Goal: Task Accomplishment & Management: Complete application form

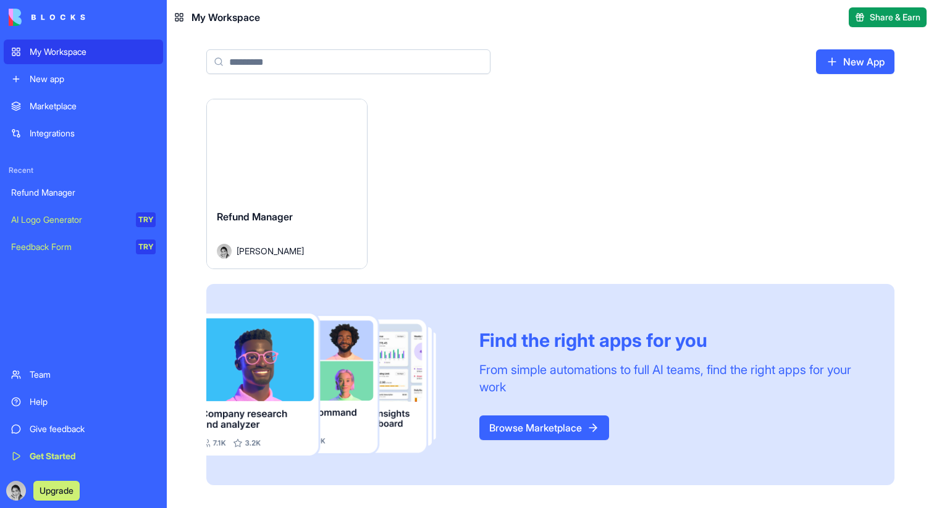
click at [486, 425] on link "Browse Marketplace" at bounding box center [544, 428] width 130 height 25
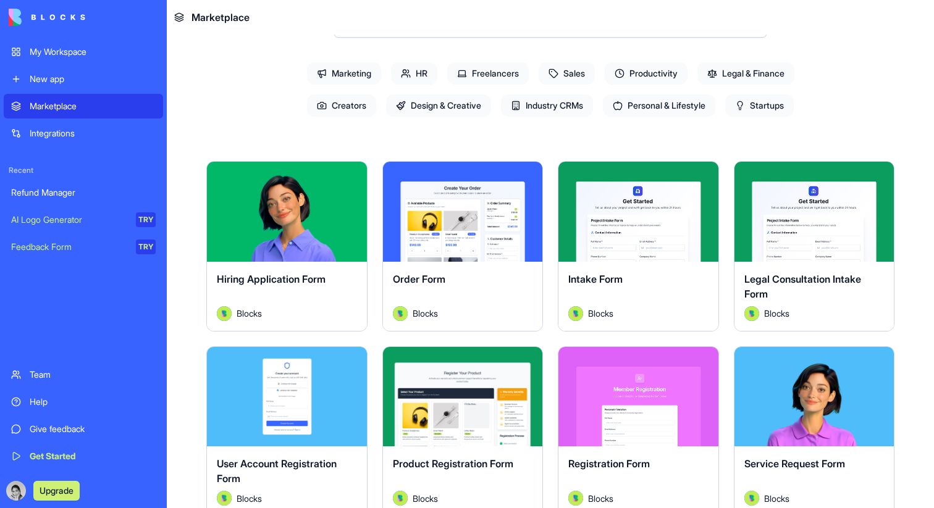
scroll to position [155, 0]
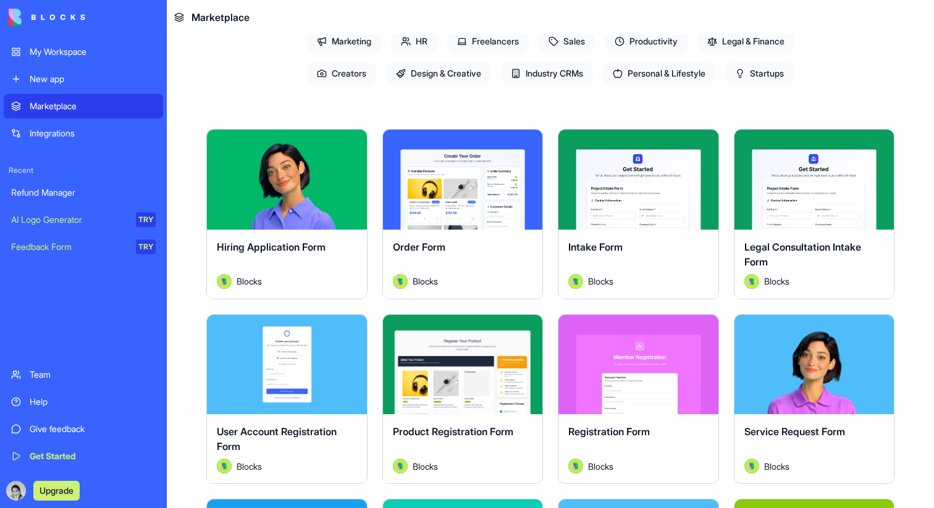
click at [483, 366] on button "Explore" at bounding box center [462, 364] width 93 height 25
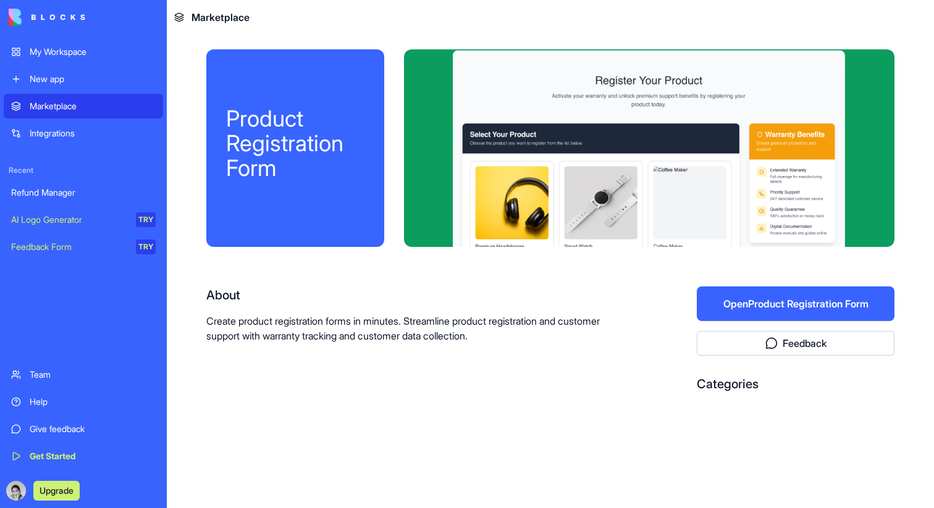
click at [745, 304] on button "Open Product Registration Form" at bounding box center [796, 304] width 198 height 35
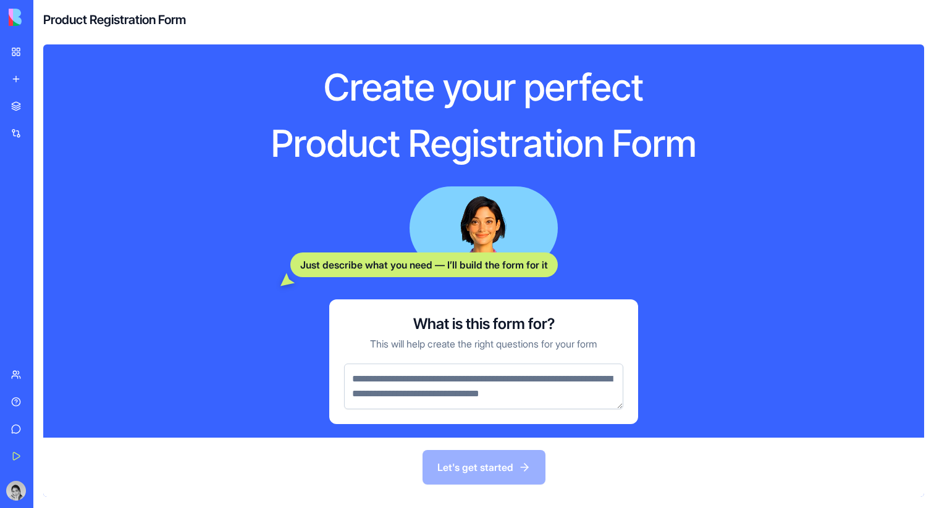
click at [467, 377] on textarea at bounding box center [483, 387] width 279 height 46
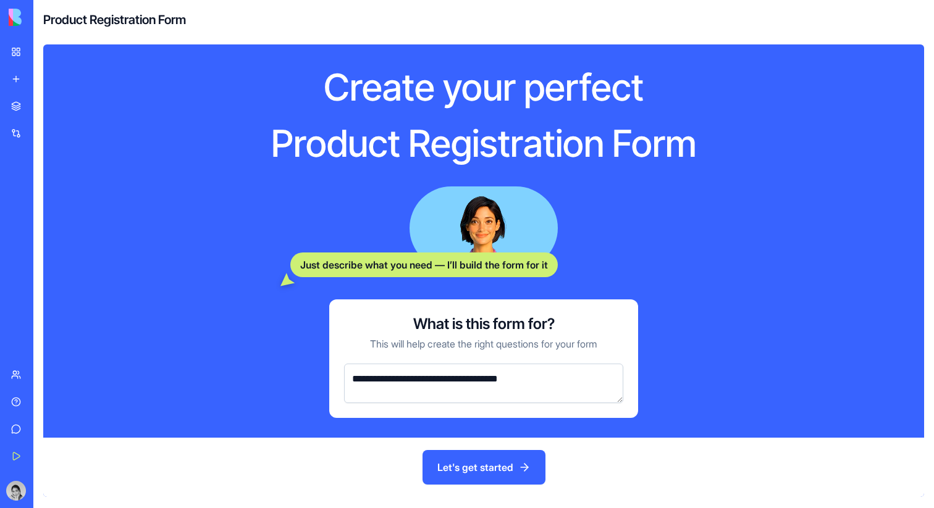
type textarea "**********"
click at [513, 461] on button "Let's get started" at bounding box center [483, 467] width 123 height 35
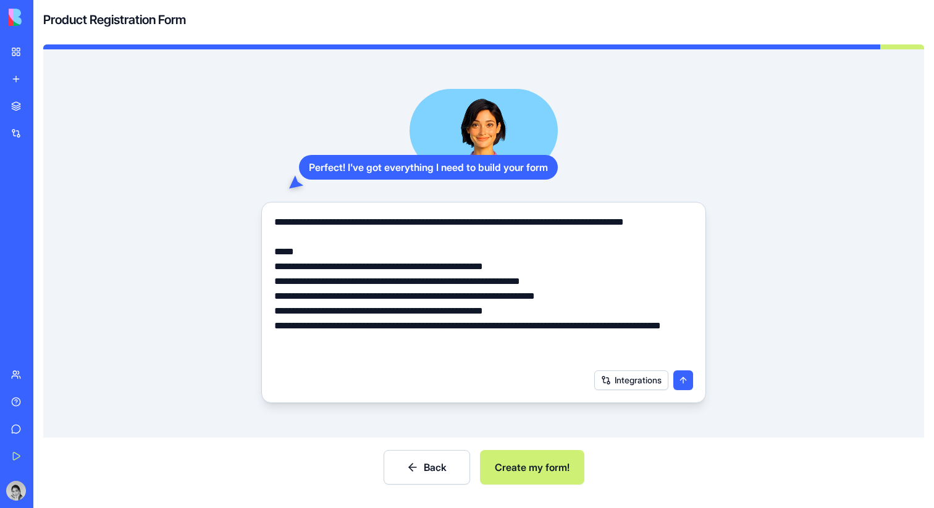
drag, startPoint x: 518, startPoint y: 472, endPoint x: 514, endPoint y: 373, distance: 99.5
click at [514, 373] on div "**********" at bounding box center [483, 273] width 881 height 448
click at [639, 398] on form "**********" at bounding box center [483, 302] width 445 height 201
click at [639, 387] on button "Integrations" at bounding box center [631, 381] width 74 height 20
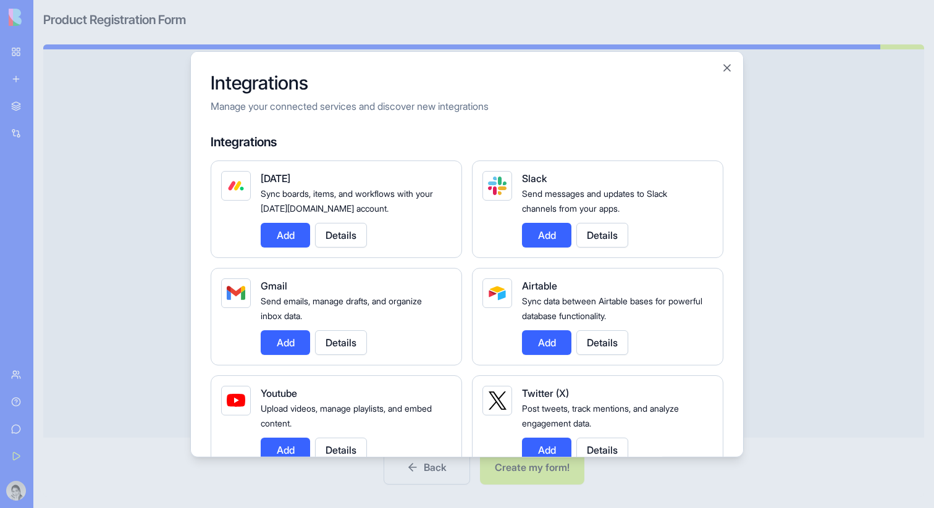
click at [733, 64] on div "Integrations Manage your connected services and discover new integrations Integ…" at bounding box center [466, 254] width 553 height 406
click at [725, 69] on button "Close" at bounding box center [727, 67] width 12 height 12
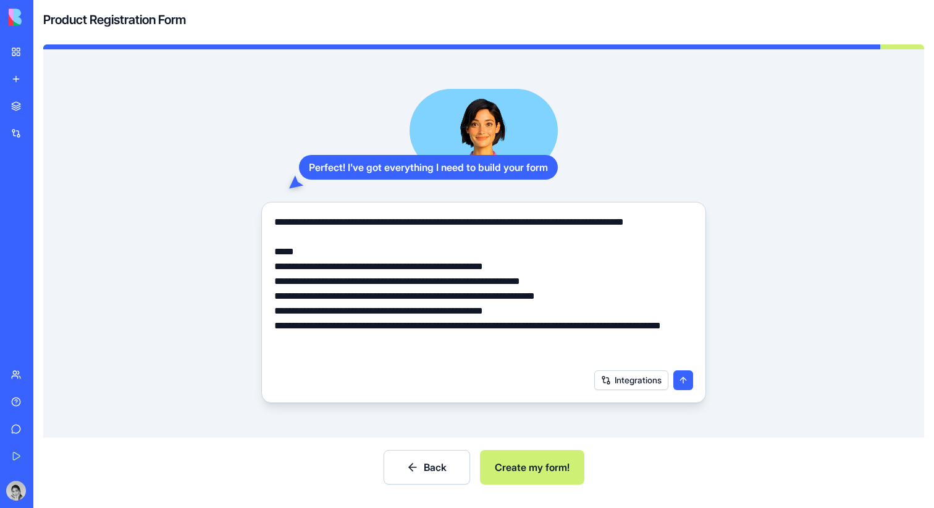
click at [557, 463] on button "Create my form!" at bounding box center [532, 467] width 104 height 35
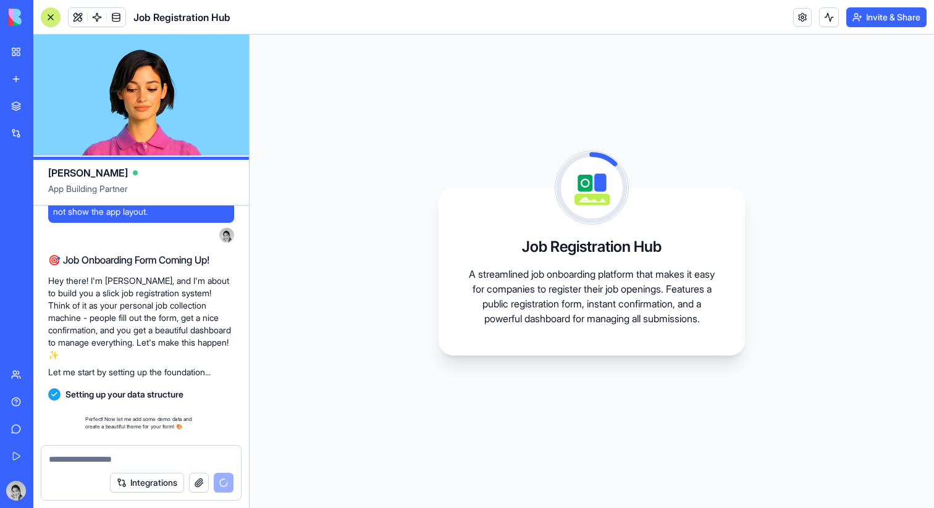
scroll to position [329, 0]
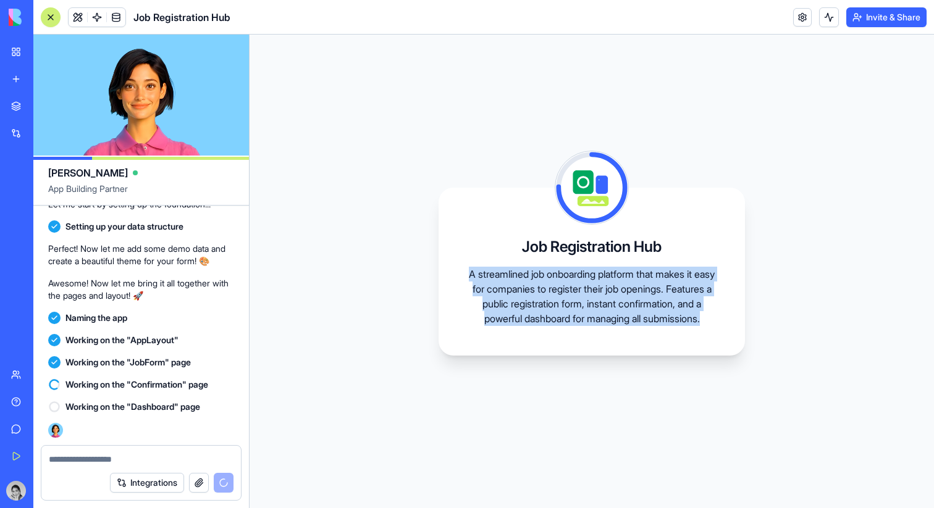
drag, startPoint x: 456, startPoint y: 257, endPoint x: 667, endPoint y: 353, distance: 231.9
click at [668, 353] on div "Job Registration Hub A streamlined job onboarding platform that makes it easy f…" at bounding box center [591, 272] width 306 height 168
